Goal: Transaction & Acquisition: Purchase product/service

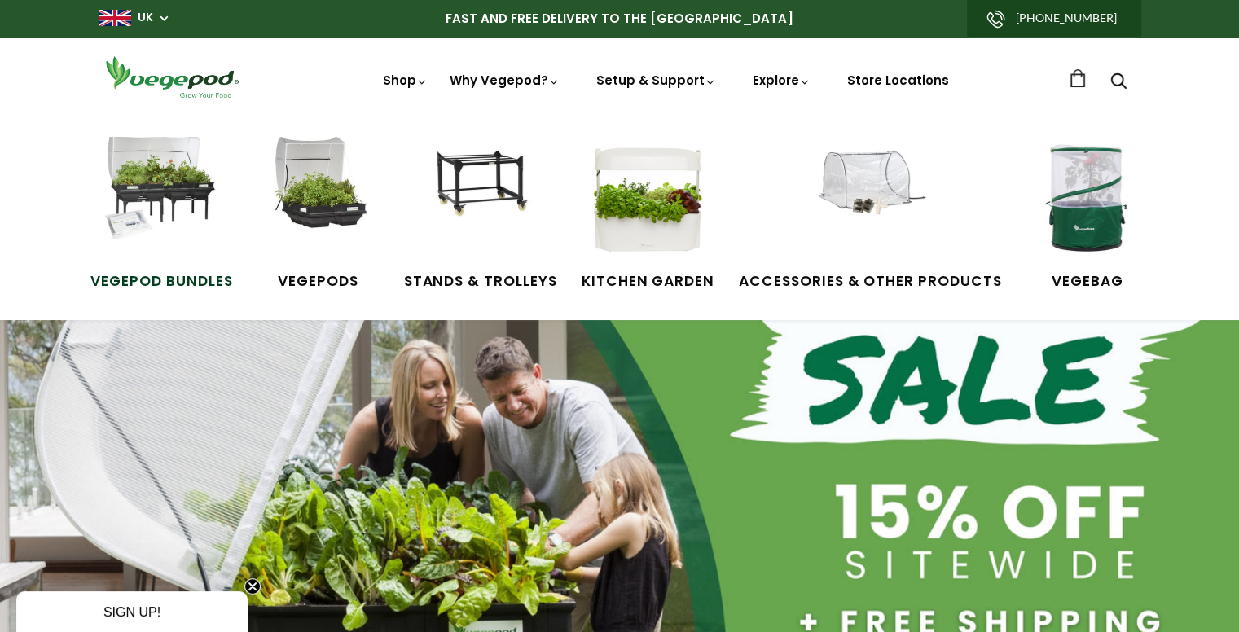
click at [166, 224] on img at bounding box center [161, 198] width 122 height 122
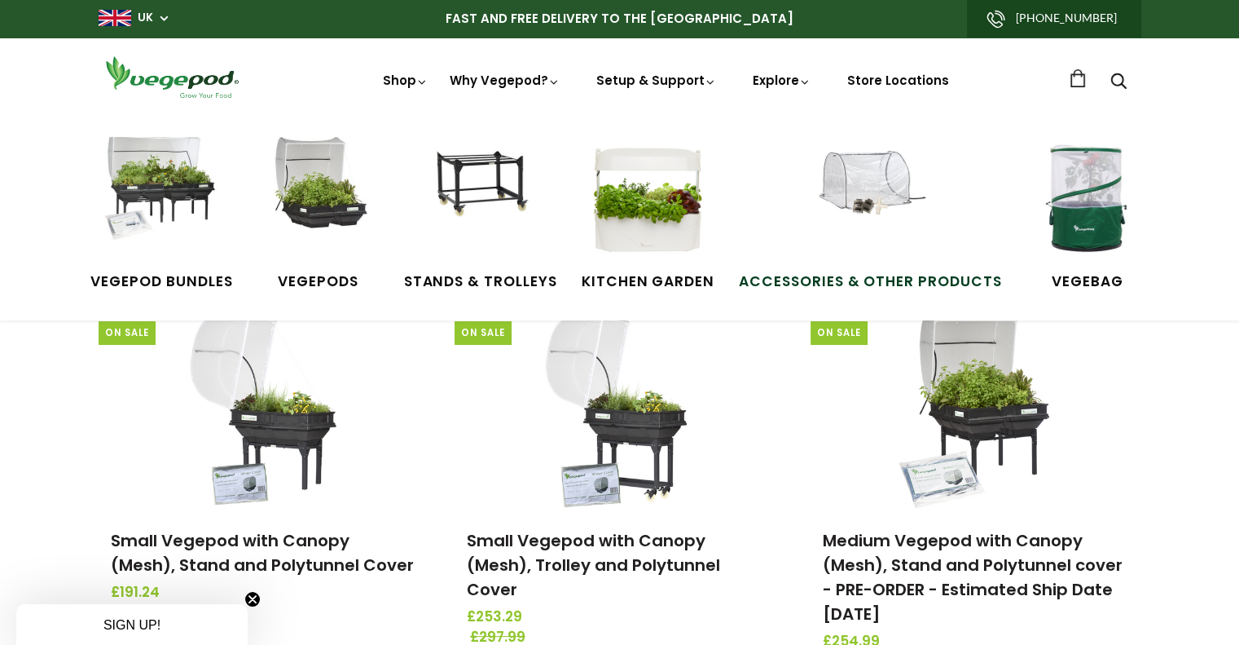
click at [883, 168] on img at bounding box center [870, 198] width 122 height 122
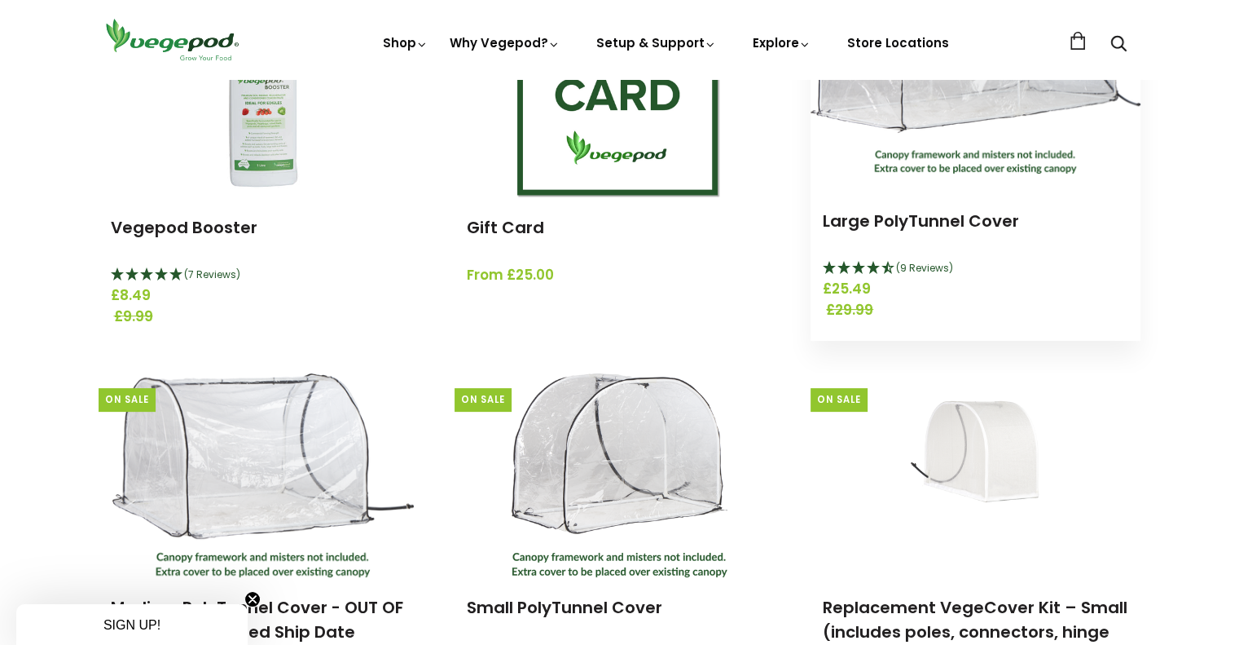
scroll to position [303, 0]
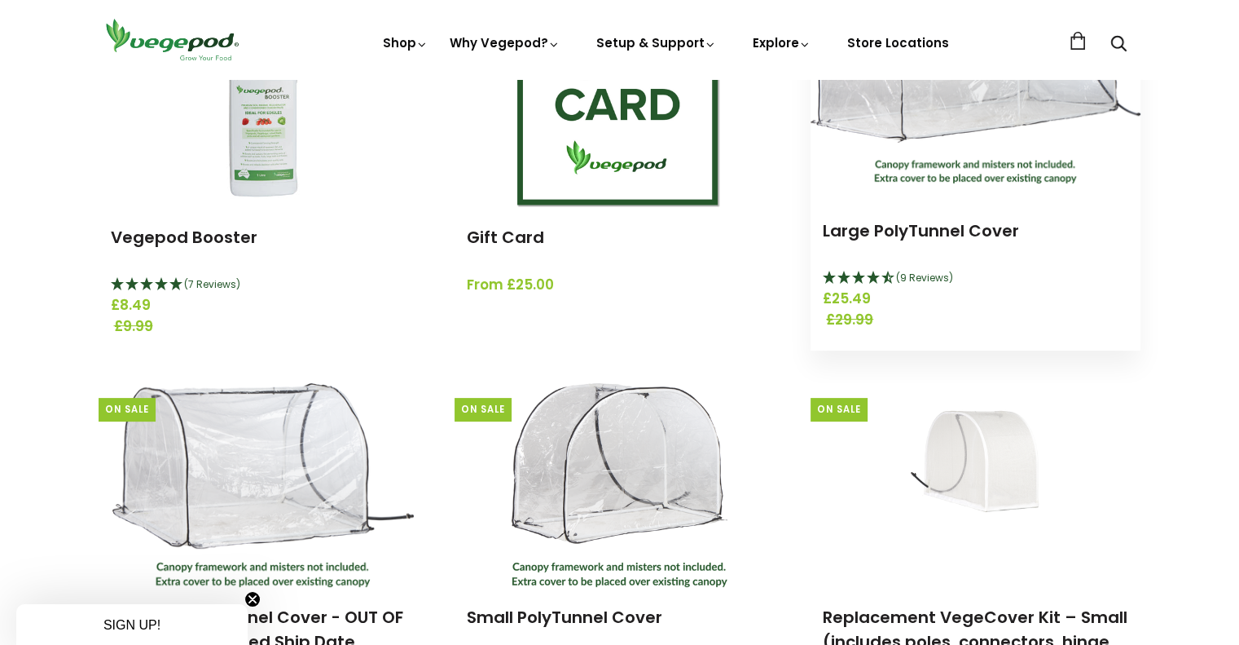
click at [900, 174] on img at bounding box center [976, 99] width 330 height 170
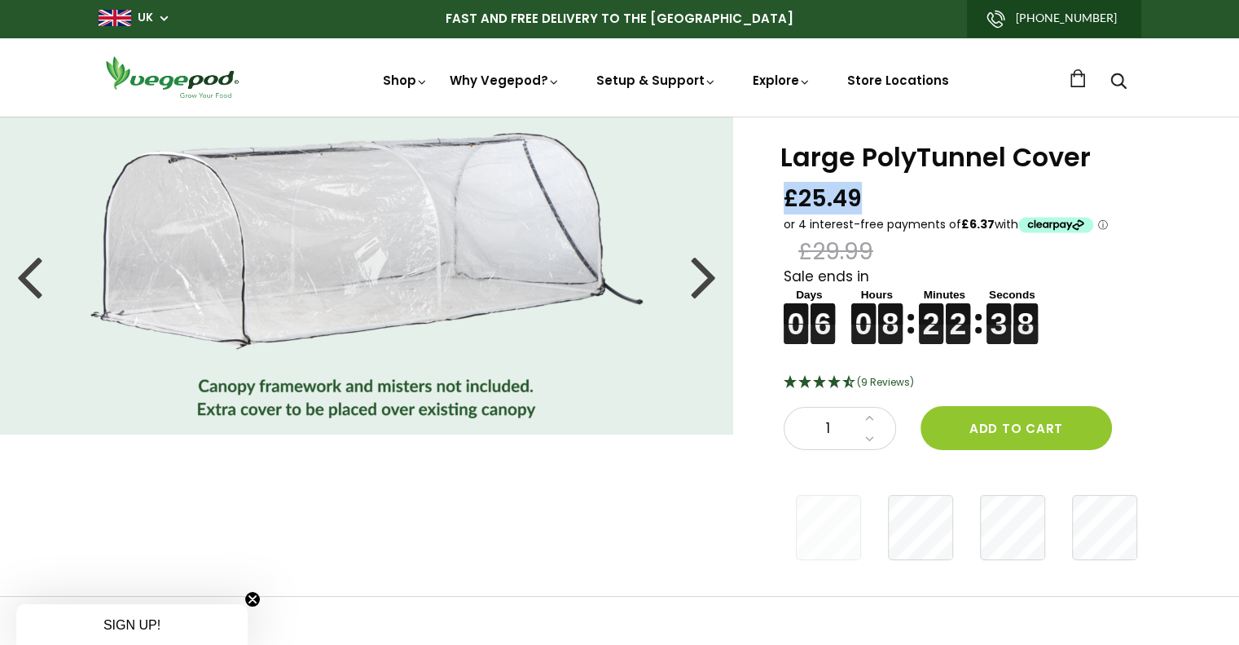
drag, startPoint x: 864, startPoint y: 201, endPoint x: 786, endPoint y: 209, distance: 77.8
click at [786, 209] on div "£25.49 £29.99" at bounding box center [946, 224] width 324 height 82
copy span "£25.49"
